Goal: Task Accomplishment & Management: Manage account settings

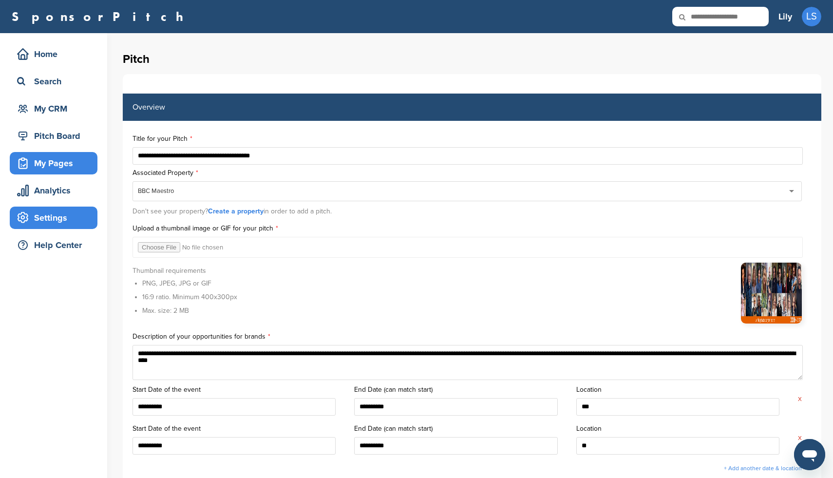
click at [46, 219] on div "Settings" at bounding box center [56, 218] width 83 height 18
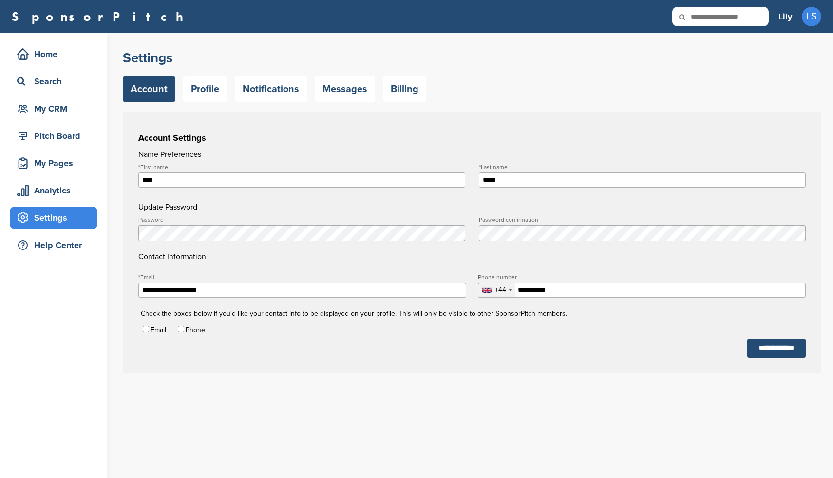
type input "**********"
click at [400, 91] on link "Billing" at bounding box center [404, 88] width 43 height 25
